Goal: Task Accomplishment & Management: Use online tool/utility

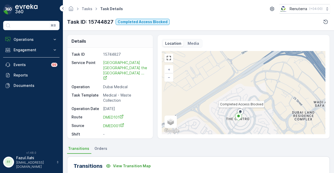
scroll to position [17, 0]
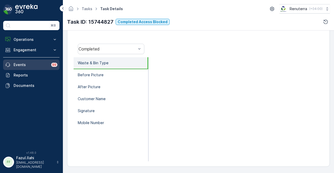
click at [32, 68] on link "Events 99" at bounding box center [31, 65] width 56 height 10
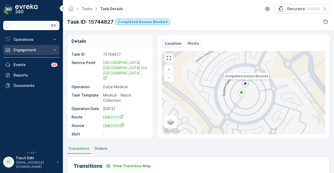
click at [40, 52] on p "Engagement" at bounding box center [31, 49] width 35 height 5
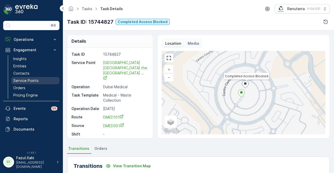
click at [42, 77] on link "Service Points" at bounding box center [35, 80] width 48 height 7
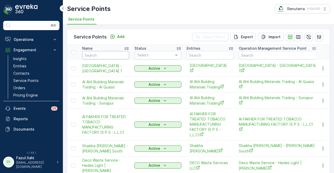
click at [96, 52] on input "text" at bounding box center [105, 55] width 47 height 8
type input "al an"
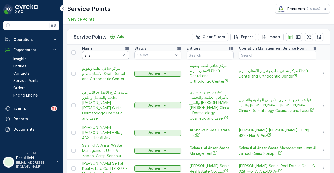
click at [96, 52] on input "al an" at bounding box center [105, 55] width 47 height 8
type input "al ansa"
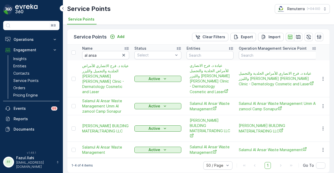
scroll to position [1, 0]
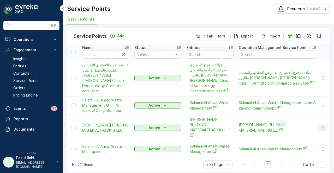
click at [325, 125] on button "button" at bounding box center [322, 128] width 9 height 6
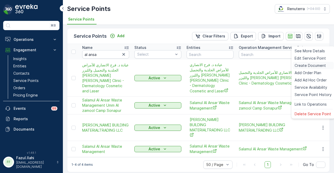
click at [318, 67] on span "Create Document" at bounding box center [309, 65] width 31 height 5
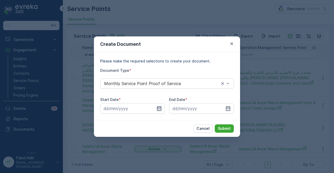
click at [160, 107] on icon "button" at bounding box center [159, 108] width 4 height 5
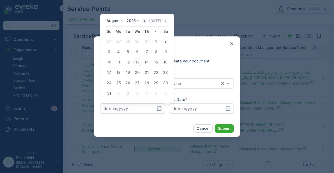
click at [146, 22] on icon "button" at bounding box center [144, 20] width 5 height 5
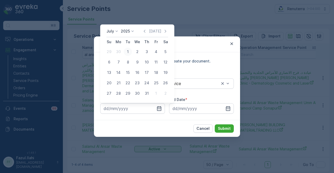
click at [129, 52] on div "1" at bounding box center [128, 52] width 8 height 8
type input "01.07.2025"
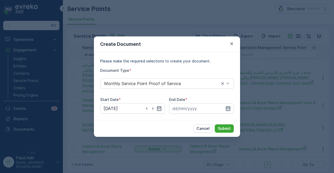
drag, startPoint x: 229, startPoint y: 108, endPoint x: 229, endPoint y: 104, distance: 4.4
click at [229, 107] on icon "button" at bounding box center [228, 108] width 4 height 5
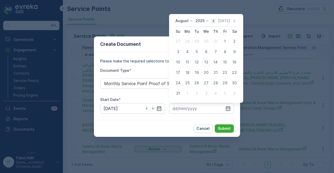
click at [216, 21] on icon "button" at bounding box center [213, 20] width 5 height 5
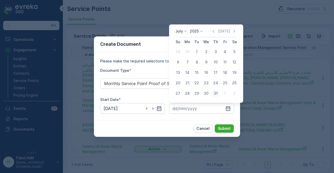
click at [217, 92] on div "31" at bounding box center [215, 93] width 8 height 8
type input "31.07.2025"
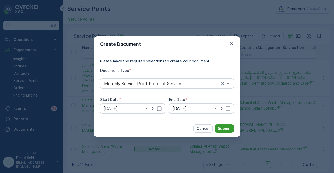
click at [230, 128] on p "Submit" at bounding box center [224, 128] width 13 height 5
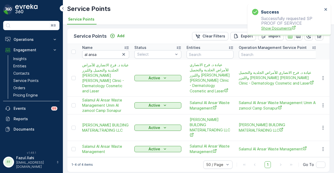
click at [269, 28] on span "Show Documents" at bounding box center [291, 28] width 61 height 5
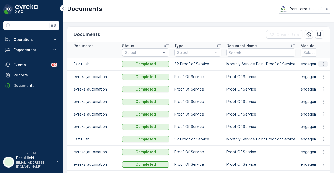
click at [322, 63] on button "button" at bounding box center [322, 64] width 9 height 6
click at [322, 71] on div "See Details" at bounding box center [321, 73] width 24 height 7
